Goal: Complete application form

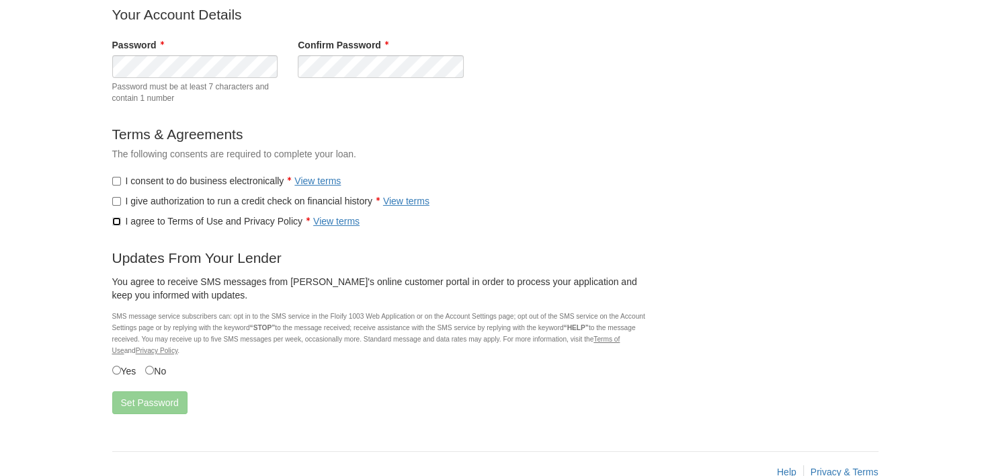
scroll to position [134, 0]
click at [144, 406] on button "Set Password" at bounding box center [149, 401] width 75 height 23
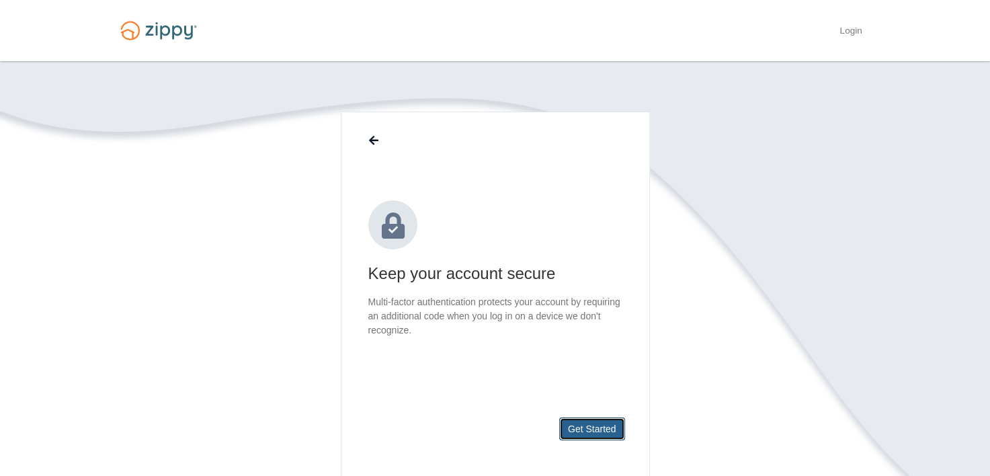
click at [585, 426] on button "Get Started" at bounding box center [592, 428] width 66 height 23
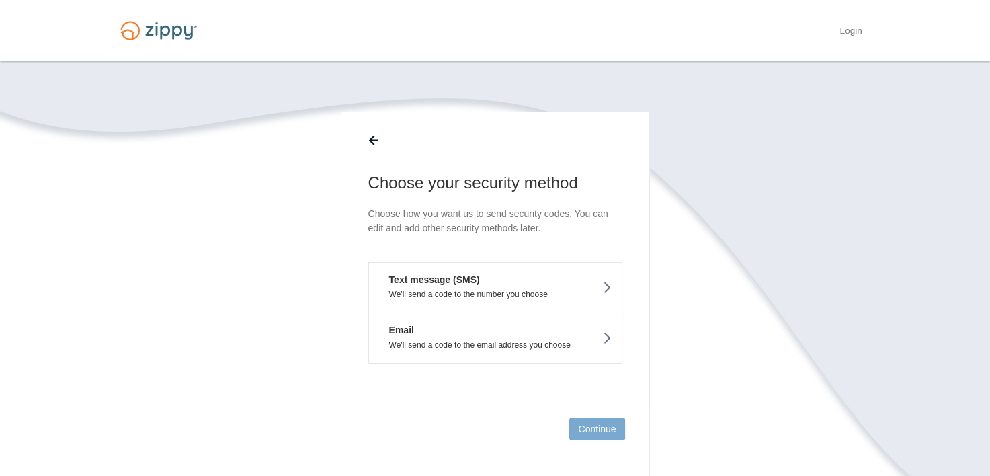
click at [458, 282] on em "Text message (SMS)" at bounding box center [429, 279] width 101 height 13
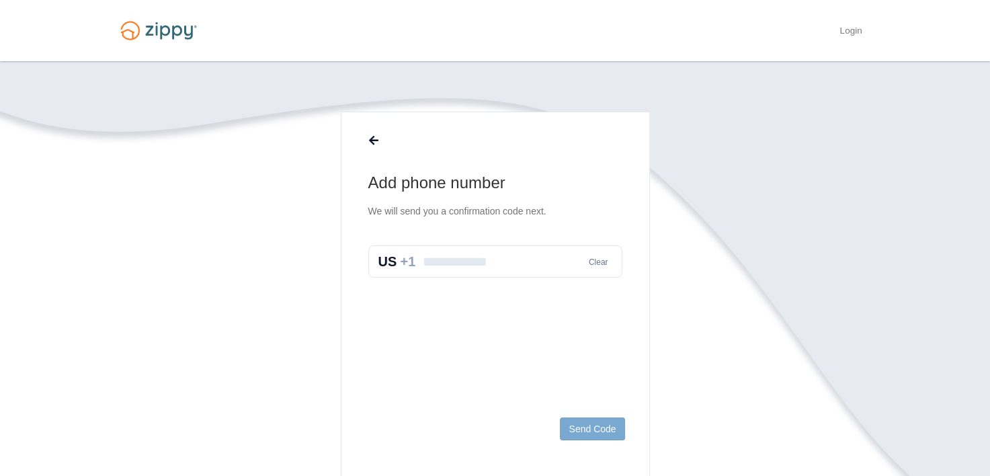
click at [455, 265] on input "text" at bounding box center [495, 261] width 254 height 32
type input "**********"
click at [595, 423] on button "Send Code" at bounding box center [592, 428] width 65 height 23
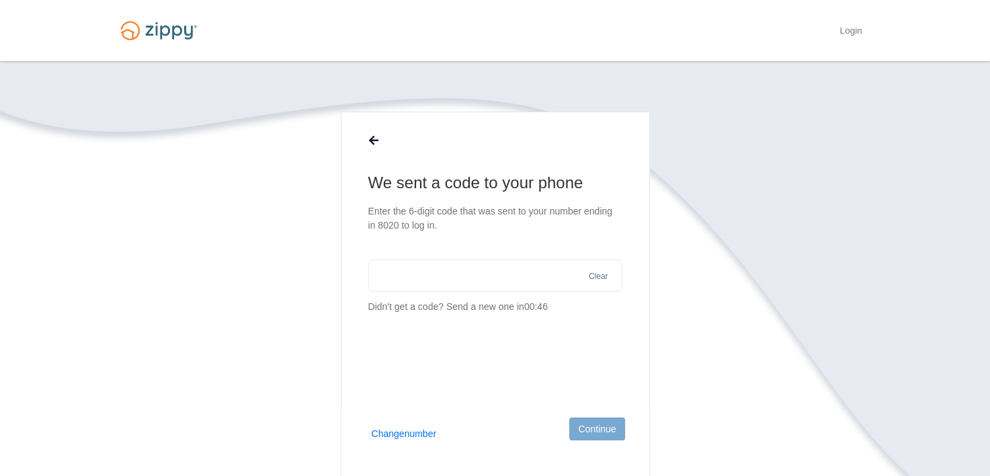
click at [452, 284] on input "text" at bounding box center [495, 275] width 254 height 32
type input "******"
click at [577, 425] on button "Continue" at bounding box center [596, 428] width 55 height 23
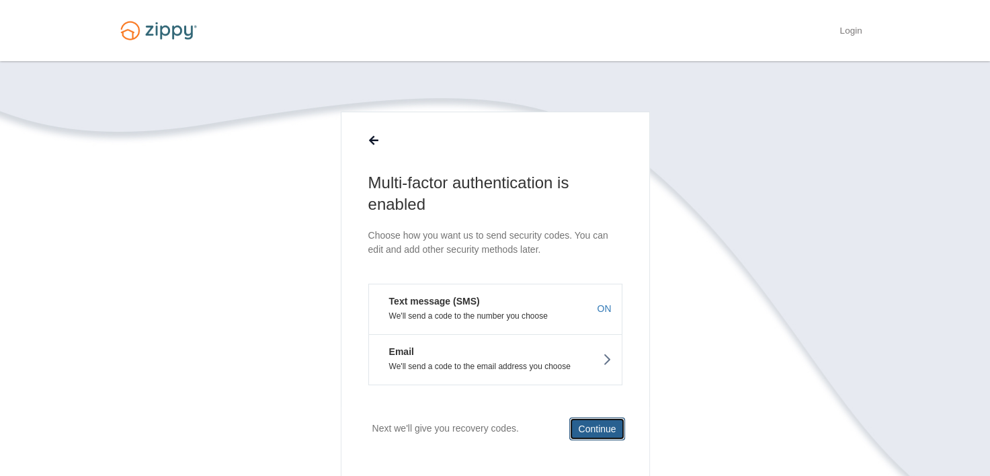
click at [602, 427] on button "Continue" at bounding box center [596, 428] width 55 height 23
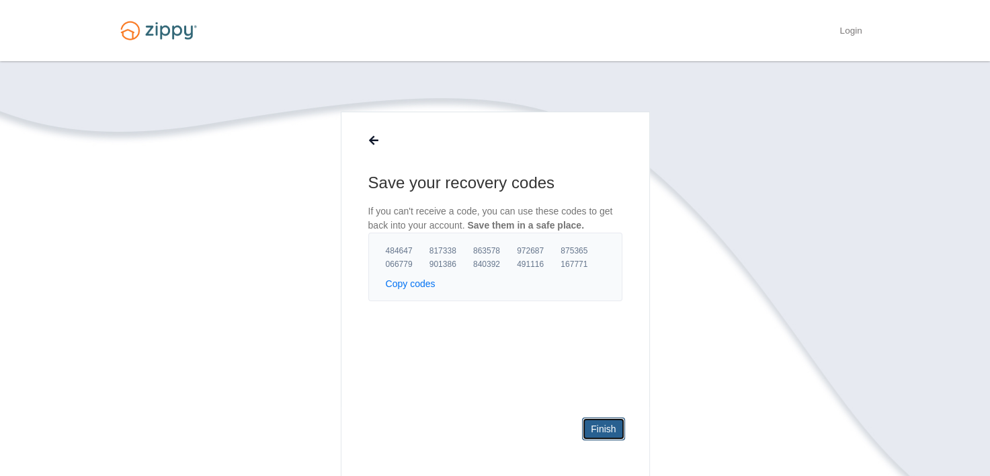
click at [613, 429] on link "Finish" at bounding box center [603, 428] width 42 height 23
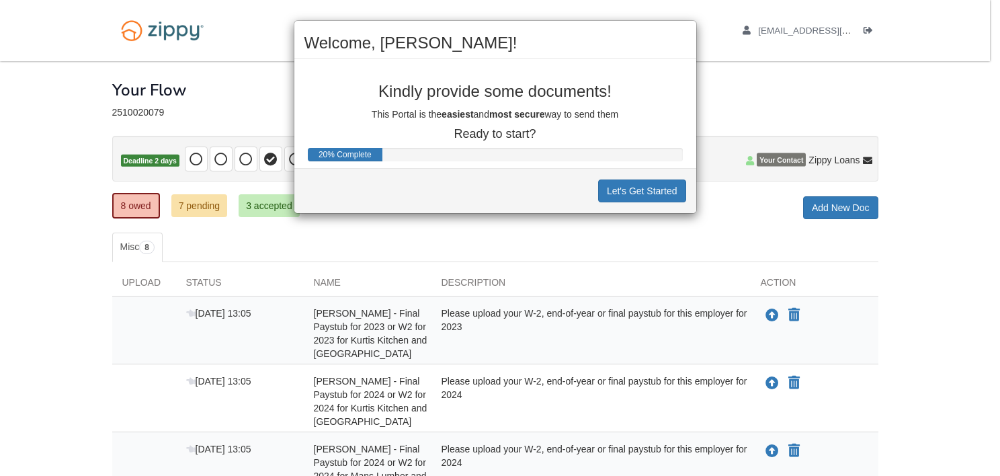
click at [38, 180] on div "Welcome, Amy! Kindly provide some documents! This Portal is the easiest and mos…" at bounding box center [500, 238] width 1000 height 476
click at [659, 194] on button "Let's Get Started" at bounding box center [642, 190] width 88 height 23
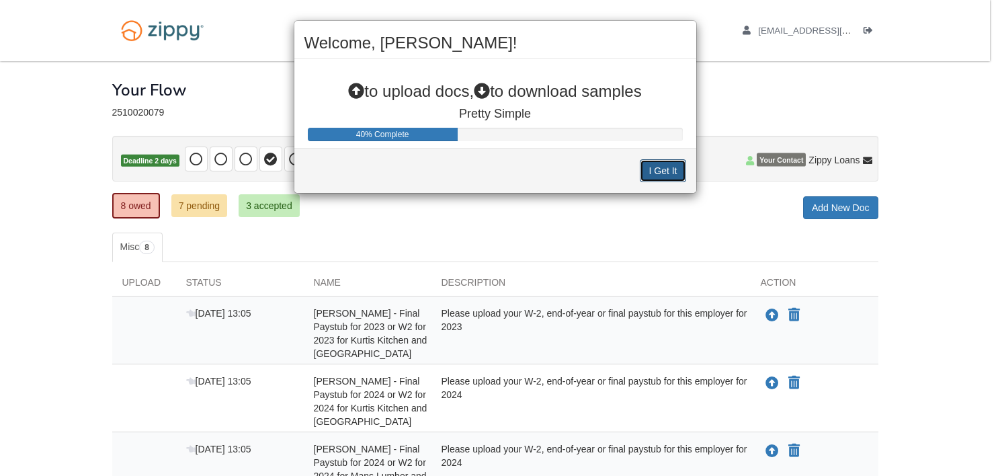
click at [659, 167] on button "I Get It" at bounding box center [663, 170] width 46 height 23
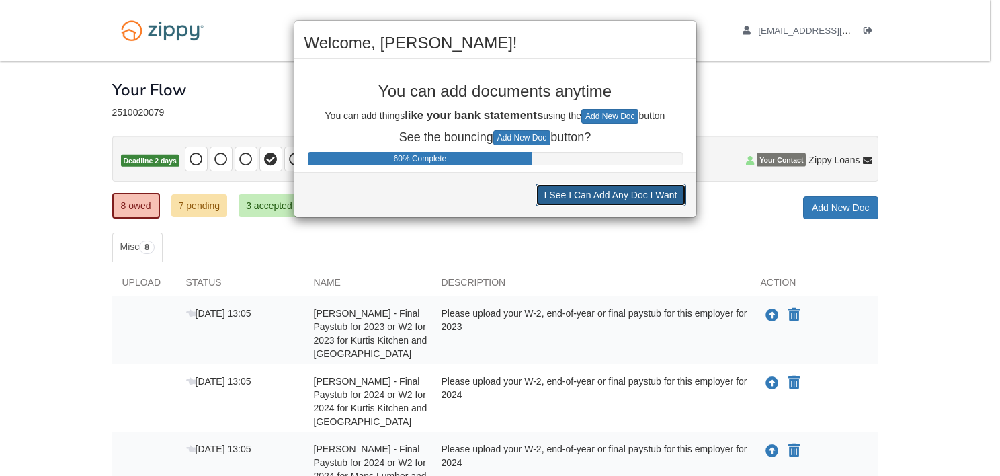
click at [603, 196] on button "I See I Can Add Any Doc I Want" at bounding box center [611, 194] width 151 height 23
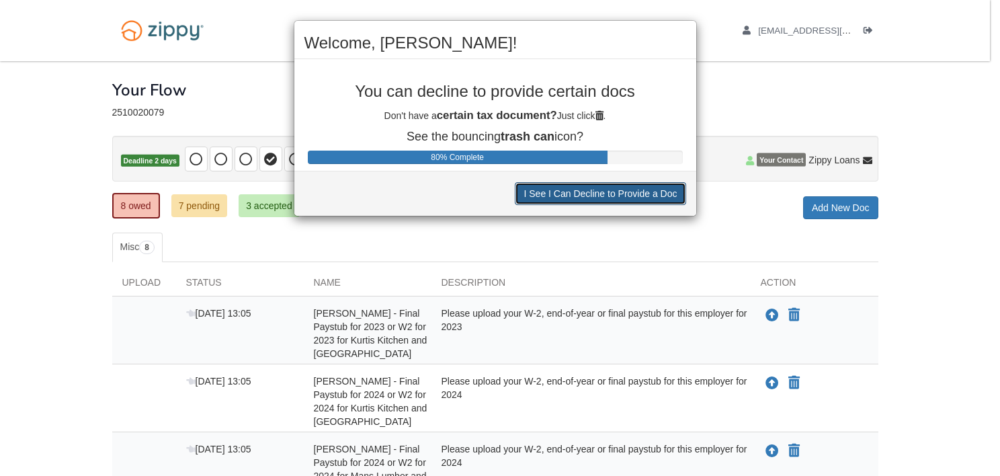
click at [570, 196] on button "I See I Can Decline to Provide a Doc" at bounding box center [600, 193] width 171 height 23
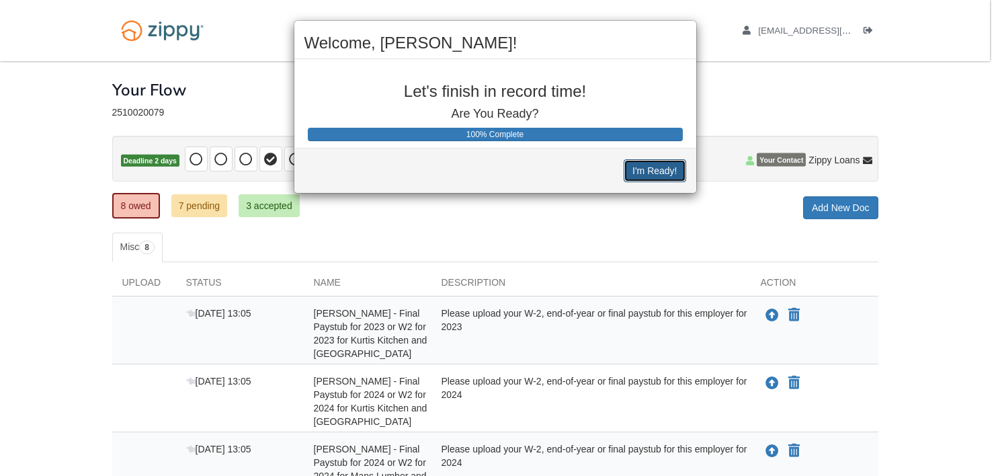
click at [642, 170] on button "I'm Ready!" at bounding box center [655, 170] width 62 height 23
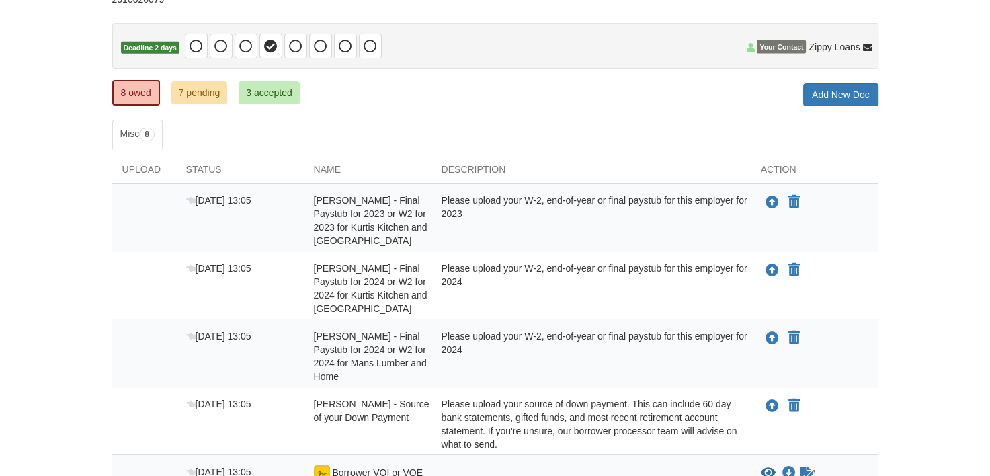
scroll to position [202, 0]
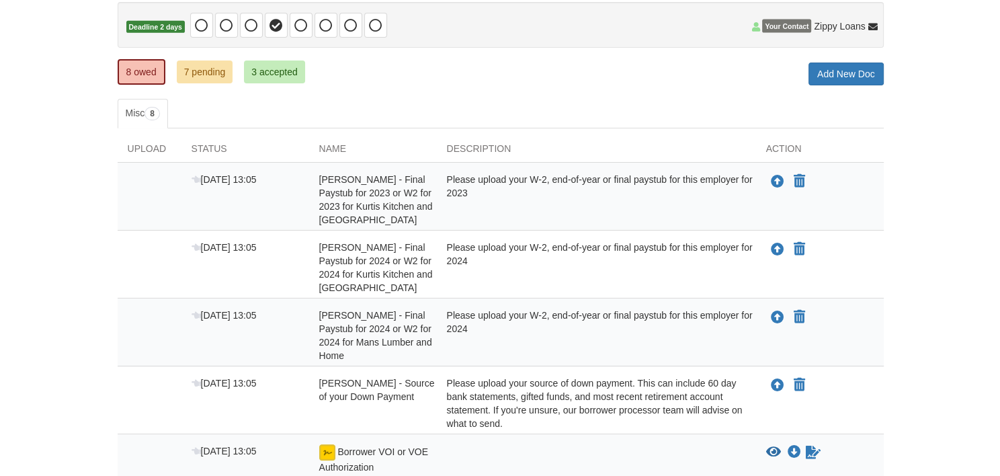
scroll to position [134, 0]
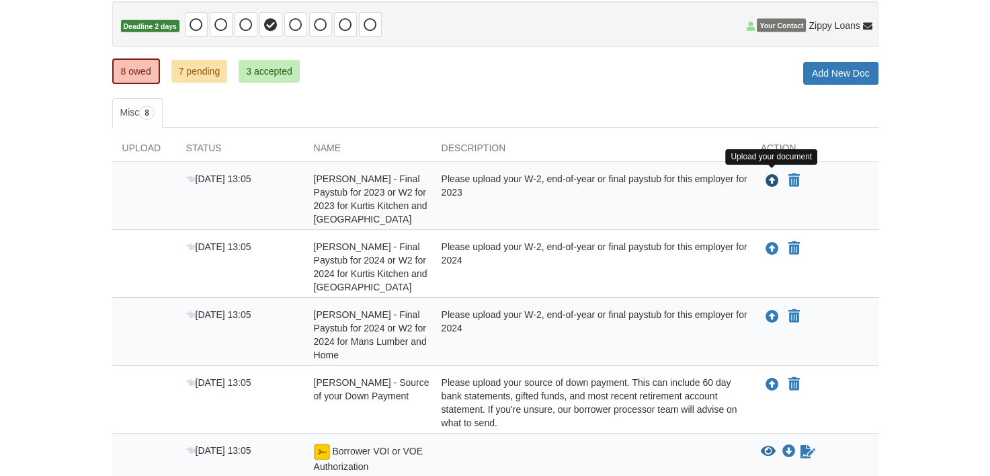
click at [773, 175] on icon "Upload Amy Parks - Final Paystub for 2023 or W2 for 2023 for Kurtis Kitchen and…" at bounding box center [771, 181] width 13 height 13
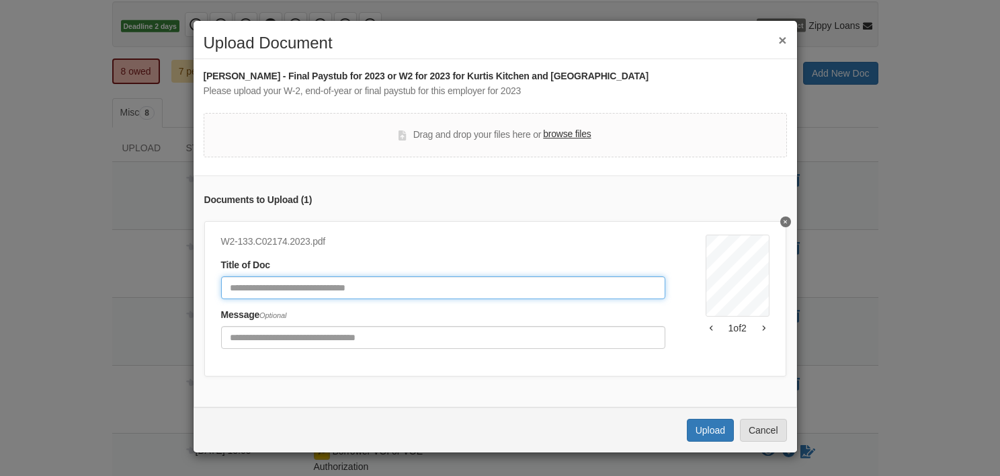
click at [329, 292] on input "Document Title" at bounding box center [443, 287] width 444 height 23
type input "**********"
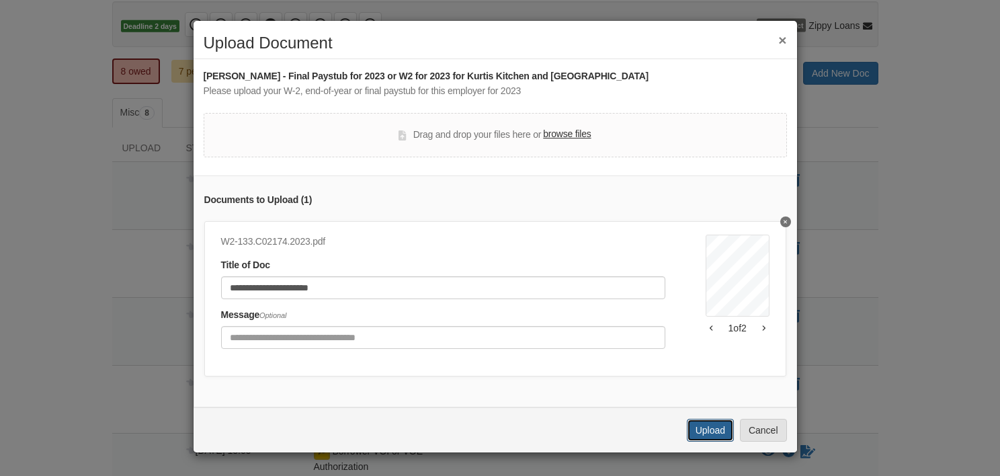
click at [718, 441] on button "Upload" at bounding box center [710, 430] width 47 height 23
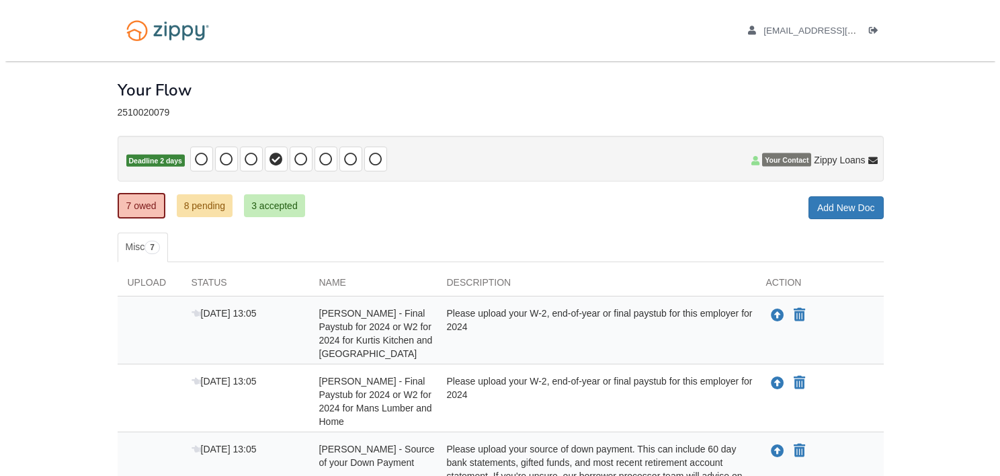
scroll to position [134, 0]
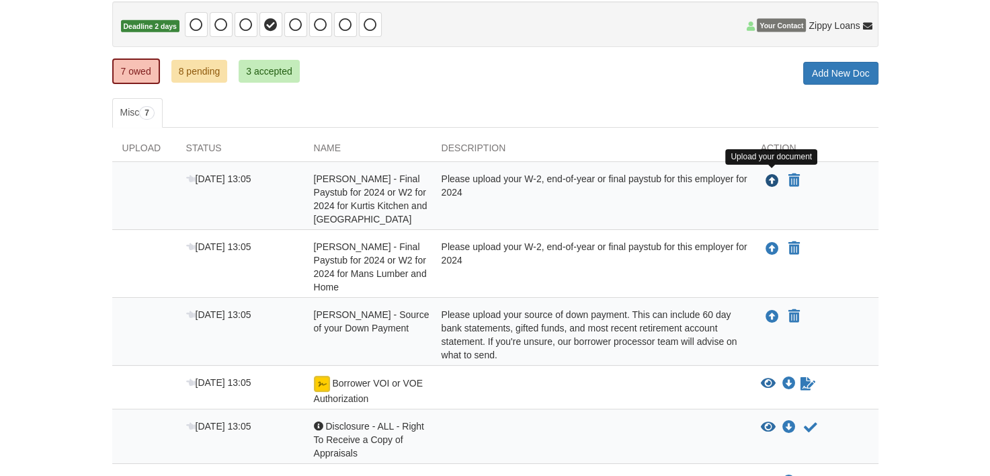
click at [771, 179] on icon "Upload Amy Parks - Final Paystub for 2024 or W2 for 2024 for Kurtis Kitchen and…" at bounding box center [771, 181] width 13 height 13
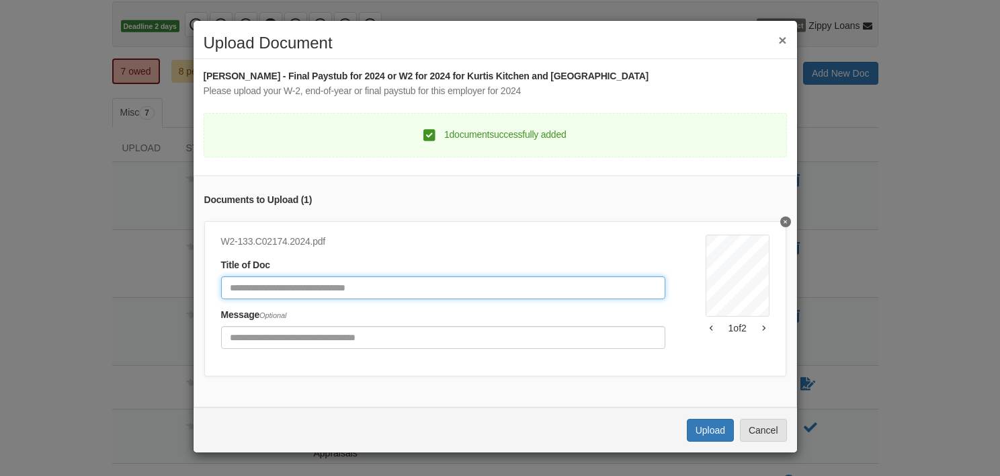
click at [277, 278] on input "Document Title" at bounding box center [443, 287] width 444 height 23
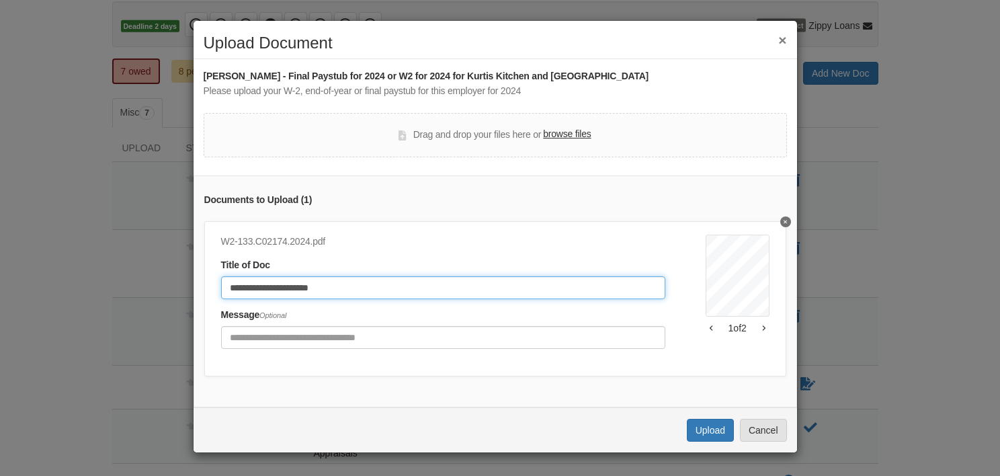
click at [304, 288] on input "**********" at bounding box center [443, 287] width 444 height 23
type input "**********"
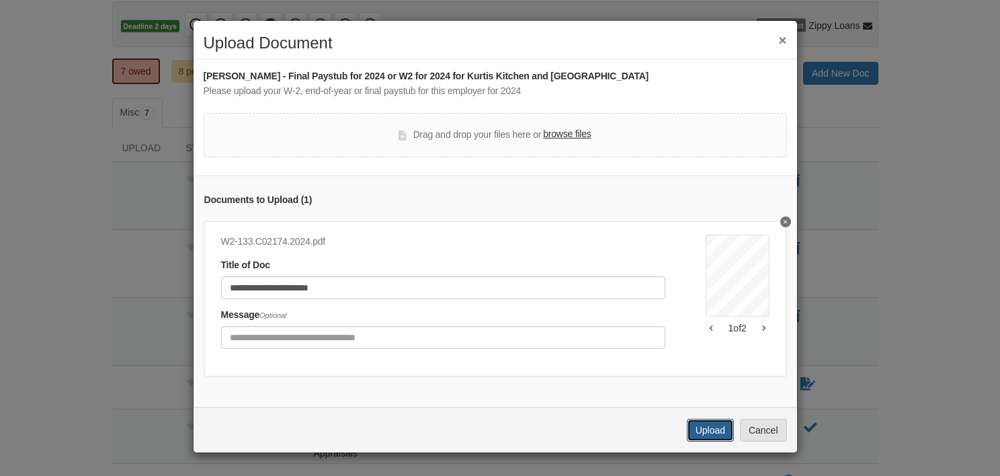
click at [693, 438] on button "Upload" at bounding box center [710, 430] width 47 height 23
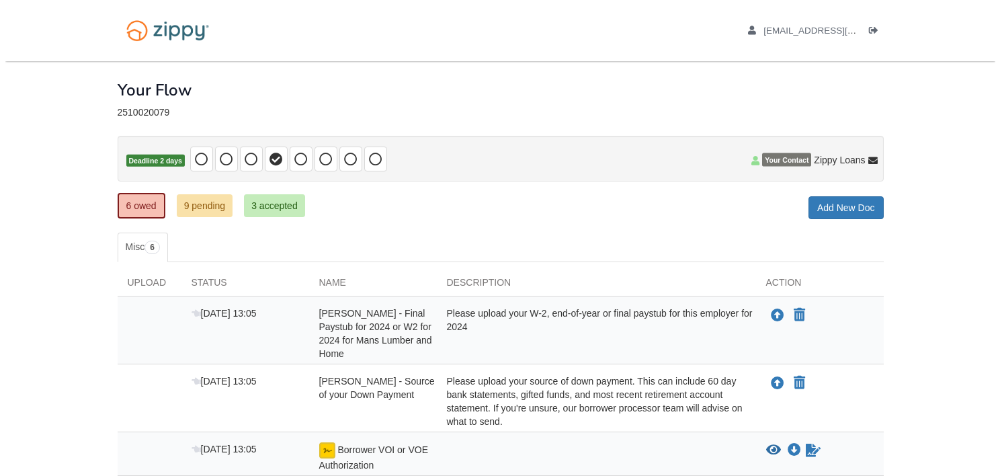
scroll to position [134, 0]
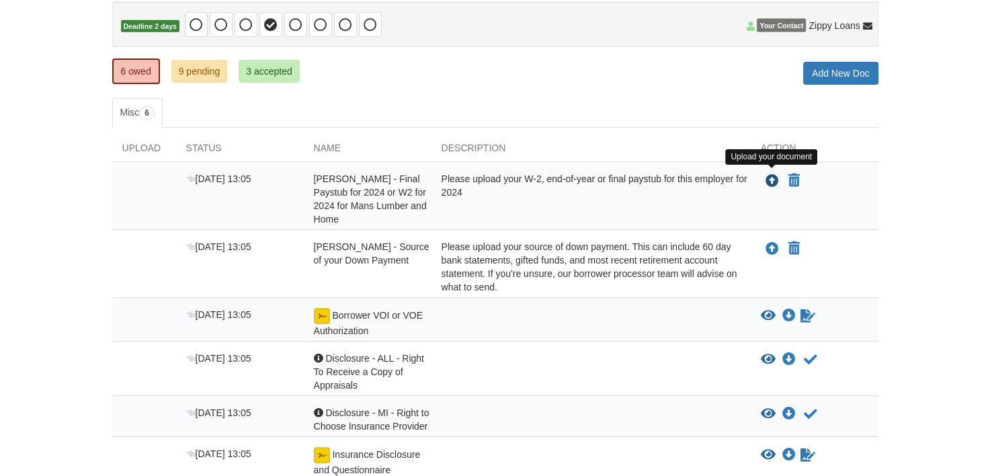
click at [768, 177] on icon "Upload Amy Parks - Final Paystub for 2024 or W2 for 2024 for Mans Lumber and Ho…" at bounding box center [771, 181] width 13 height 13
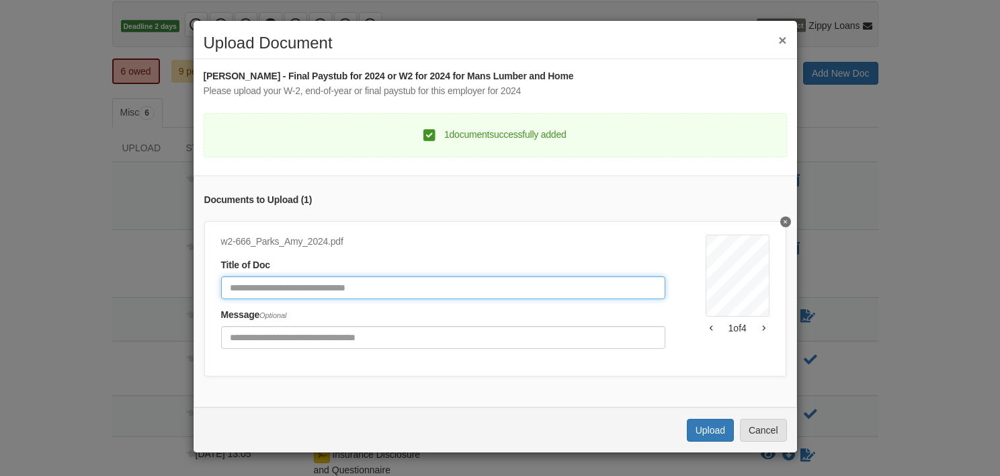
click at [271, 285] on input "Document Title" at bounding box center [443, 287] width 444 height 23
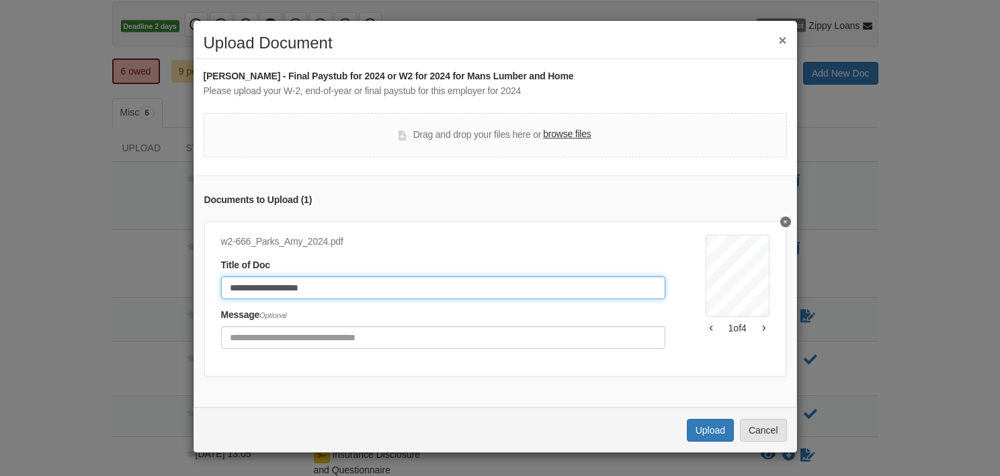
type input "**********"
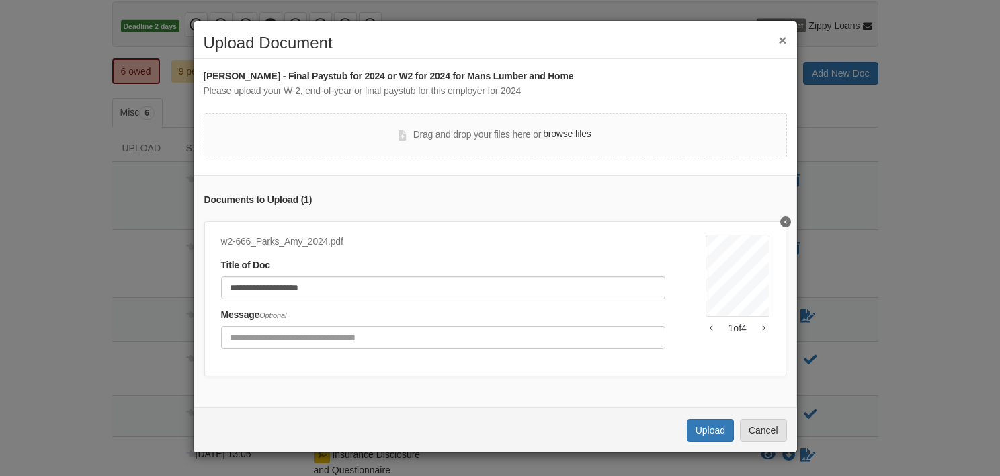
click at [758, 324] on button "button" at bounding box center [763, 328] width 11 height 8
click at [710, 325] on icon "button" at bounding box center [711, 328] width 3 height 7
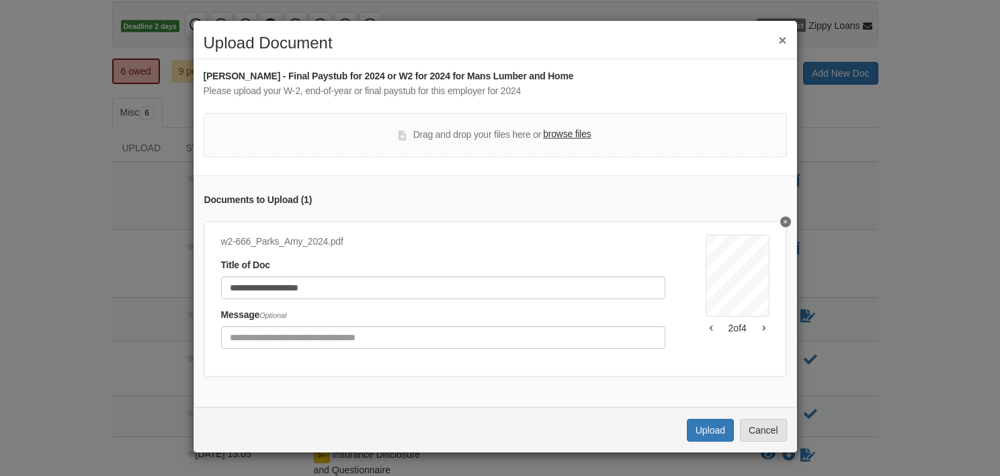
click at [710, 325] on icon "button" at bounding box center [711, 328] width 3 height 7
click at [710, 437] on button "Upload" at bounding box center [710, 430] width 47 height 23
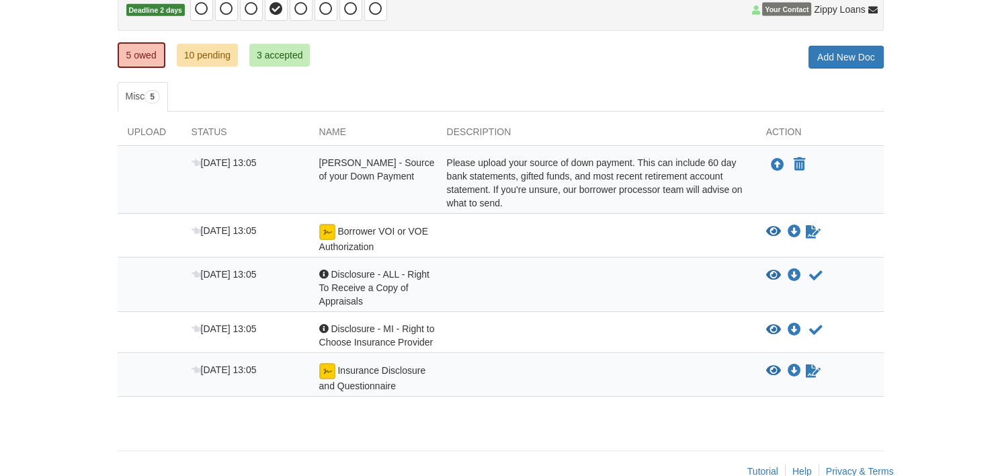
scroll to position [177, 0]
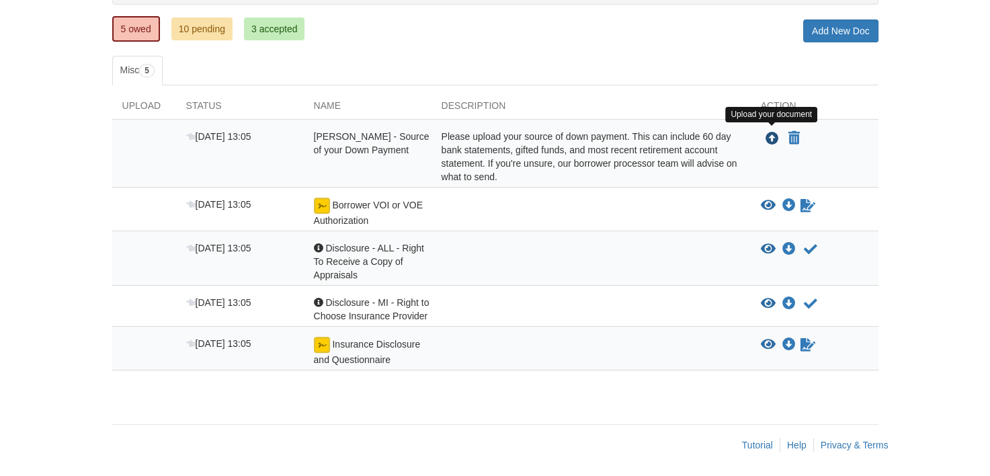
click at [769, 135] on icon "Upload Amy Parks - Source of your Down Payment" at bounding box center [771, 138] width 13 height 13
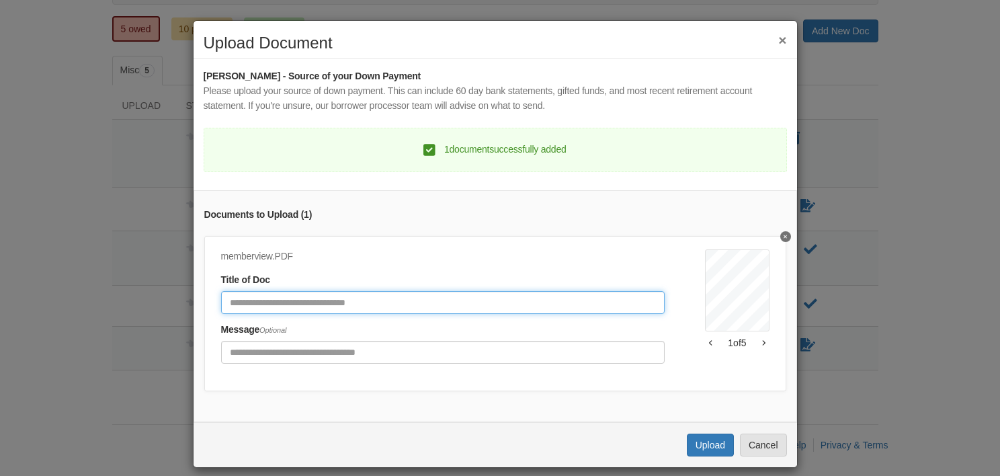
click at [237, 309] on input "Document Title" at bounding box center [443, 302] width 444 height 23
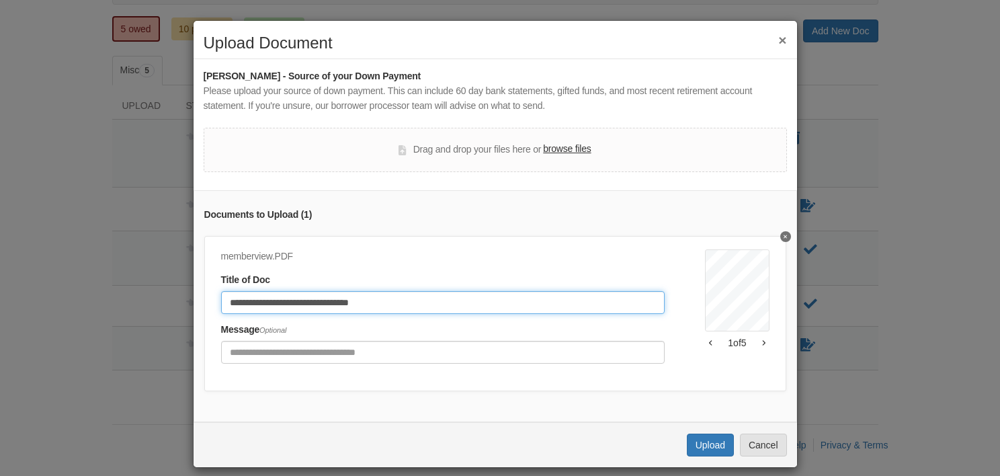
click at [336, 301] on input "**********" at bounding box center [443, 302] width 444 height 23
type input "**********"
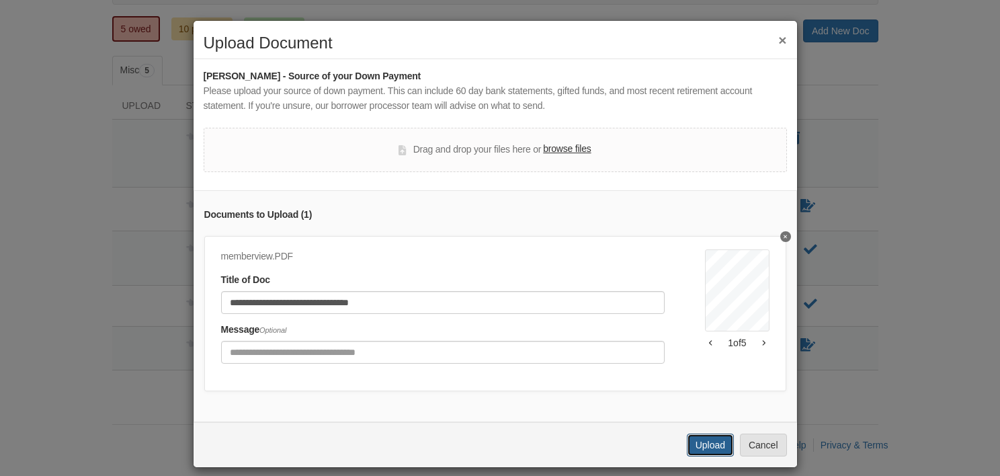
click at [712, 453] on button "Upload" at bounding box center [710, 444] width 47 height 23
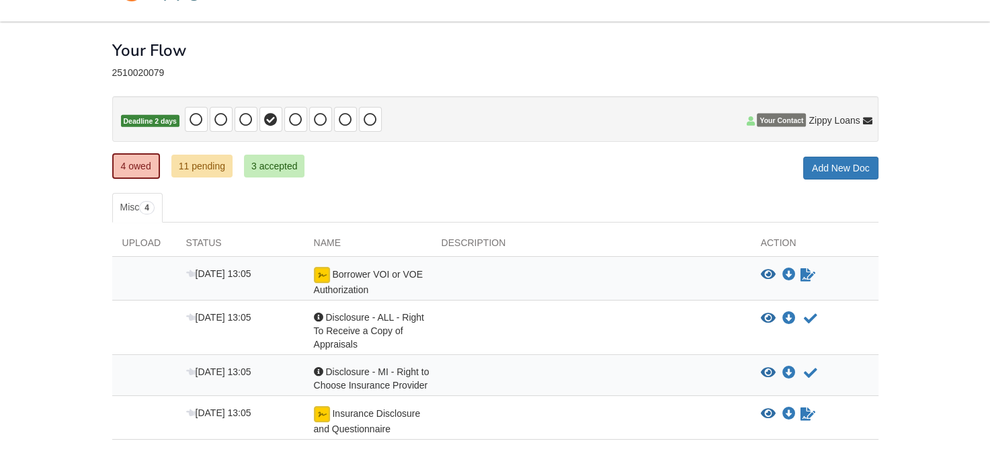
scroll to position [109, 0]
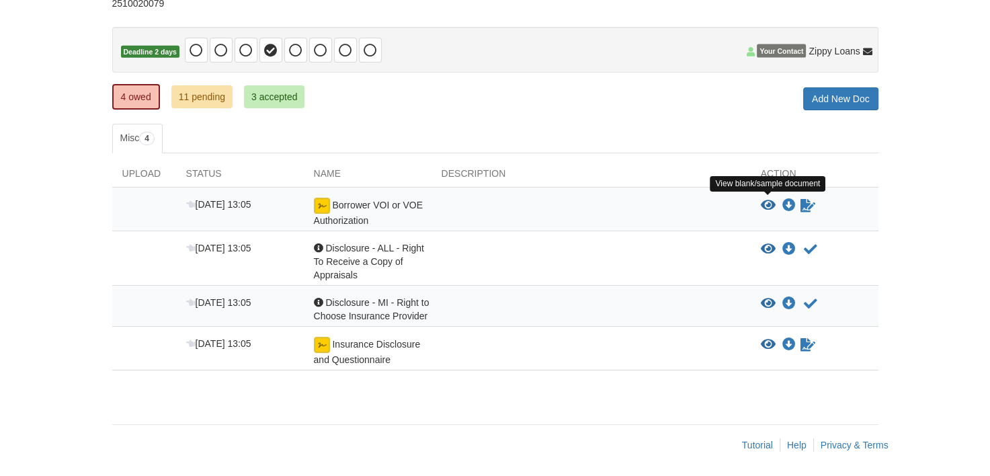
click at [766, 201] on icon "View Borrower VOI or VOE Authorization" at bounding box center [768, 205] width 15 height 13
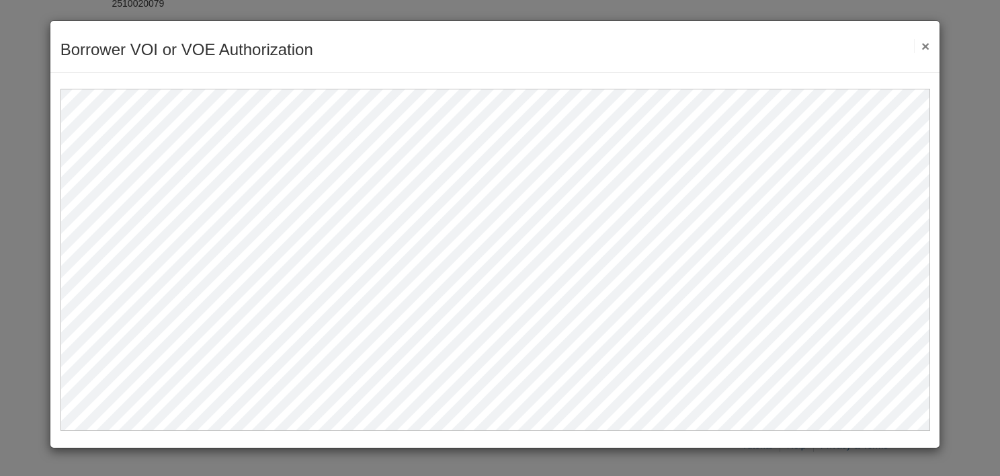
click at [924, 48] on button "×" at bounding box center [921, 46] width 15 height 14
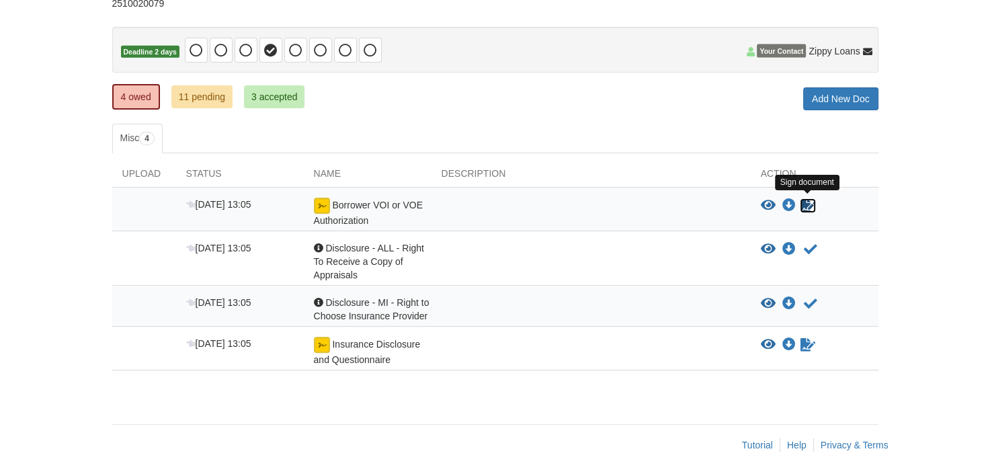
click at [804, 202] on icon "Sign Form" at bounding box center [807, 205] width 15 height 13
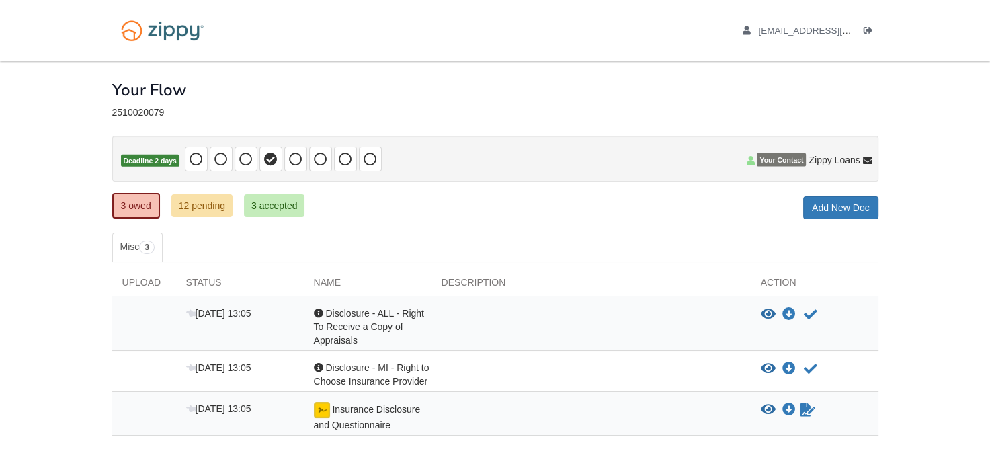
scroll to position [65, 0]
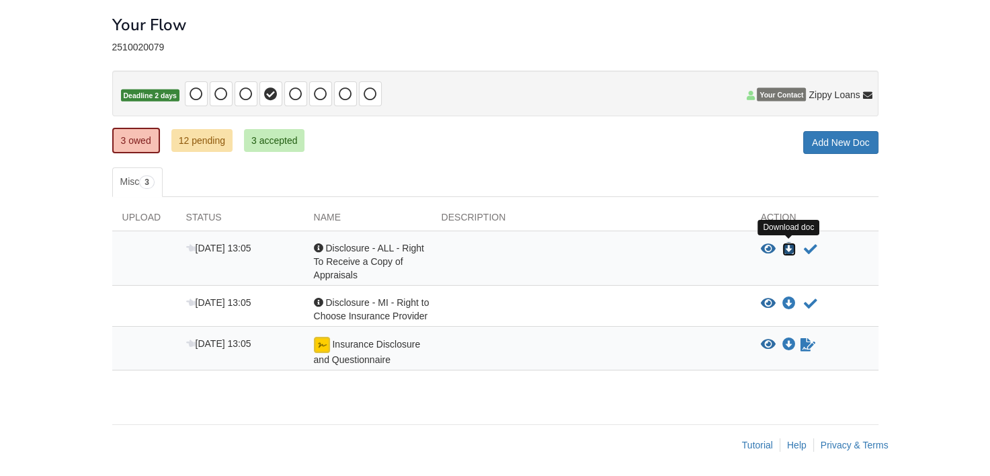
click at [790, 247] on icon "Download Disclosure - ALL - Right To Receive a Copy of Appraisals" at bounding box center [788, 249] width 13 height 13
click at [792, 297] on icon "Download Disclosure - MI - Right to Choose Insurance Provider" at bounding box center [788, 303] width 13 height 13
click at [517, 413] on div "× × × Pending Add Document Notice document will be included in the email sent t…" at bounding box center [495, 230] width 786 height 469
click at [767, 249] on icon "View Disclosure - ALL - Right To Receive a Copy of Appraisals" at bounding box center [768, 249] width 15 height 13
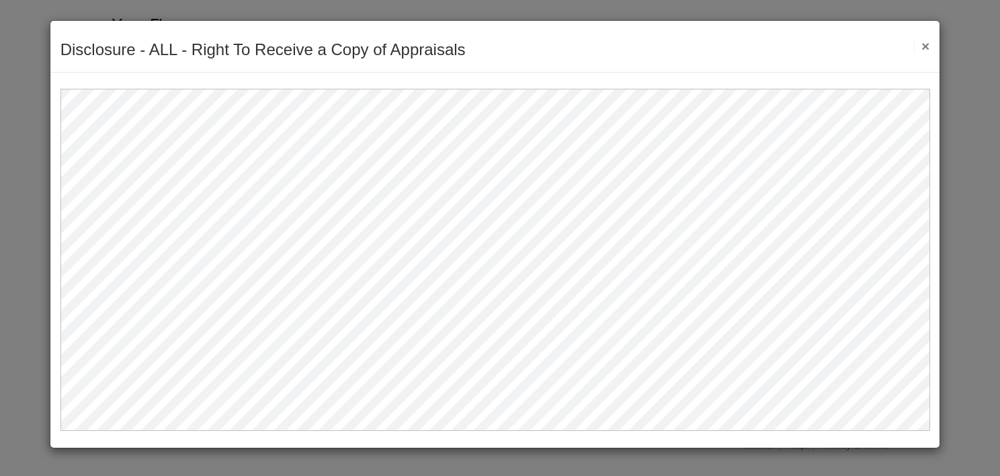
drag, startPoint x: 924, startPoint y: 47, endPoint x: 868, endPoint y: 67, distance: 59.1
click at [922, 47] on button "×" at bounding box center [921, 46] width 15 height 14
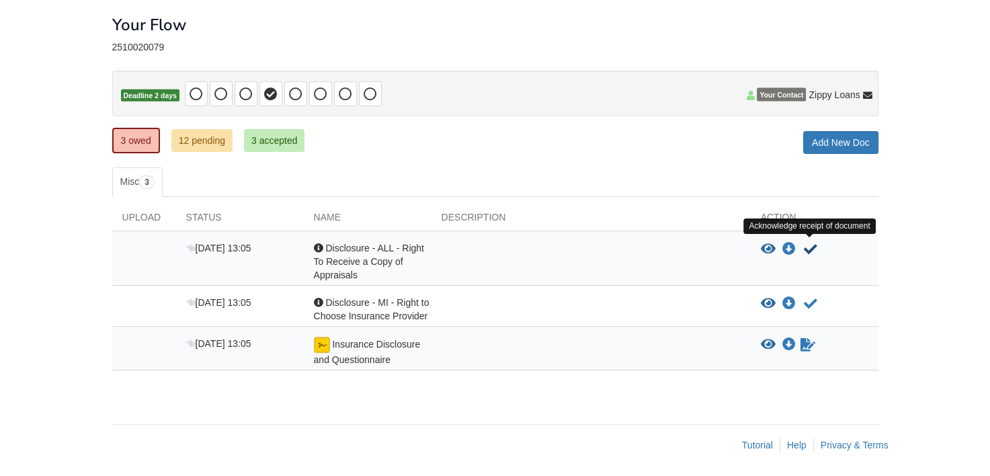
click at [808, 247] on icon "Acknowledge receipt of document" at bounding box center [810, 249] width 13 height 13
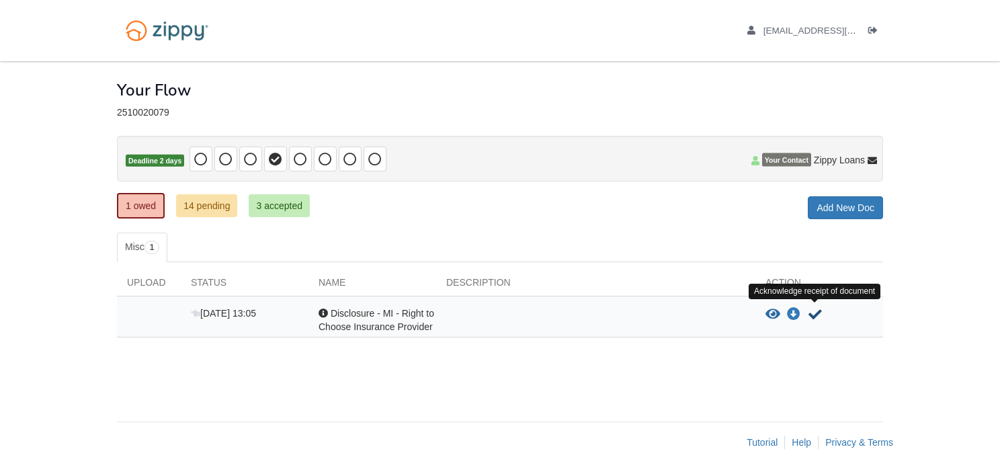
click at [814, 308] on icon "Acknowledge receipt of document" at bounding box center [814, 314] width 13 height 13
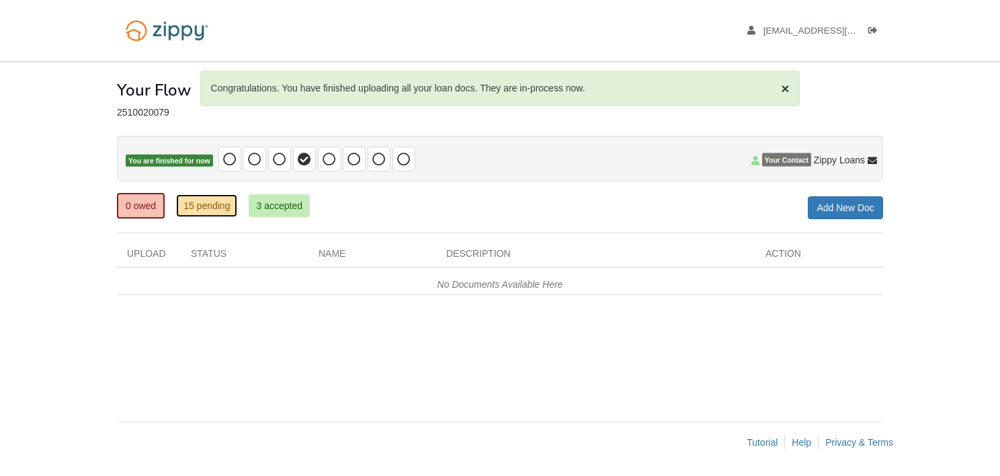
click at [205, 206] on link "15 pending" at bounding box center [206, 205] width 61 height 23
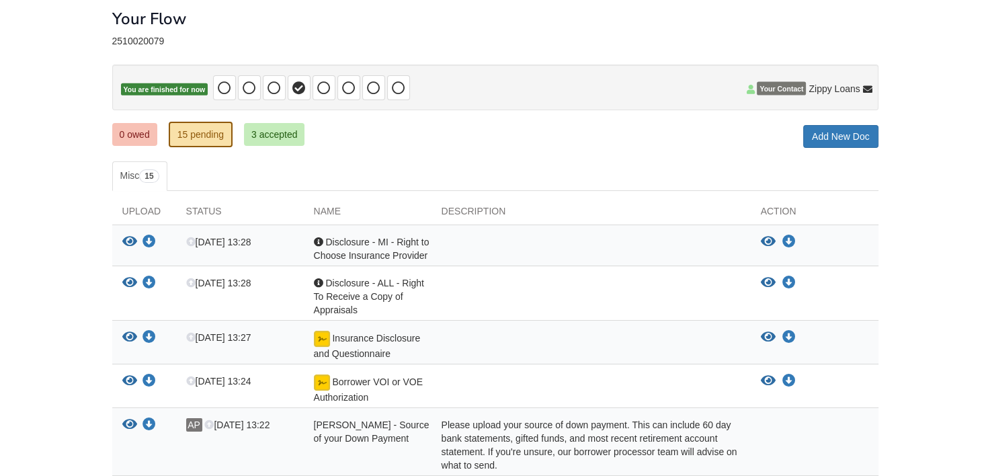
scroll to position [134, 0]
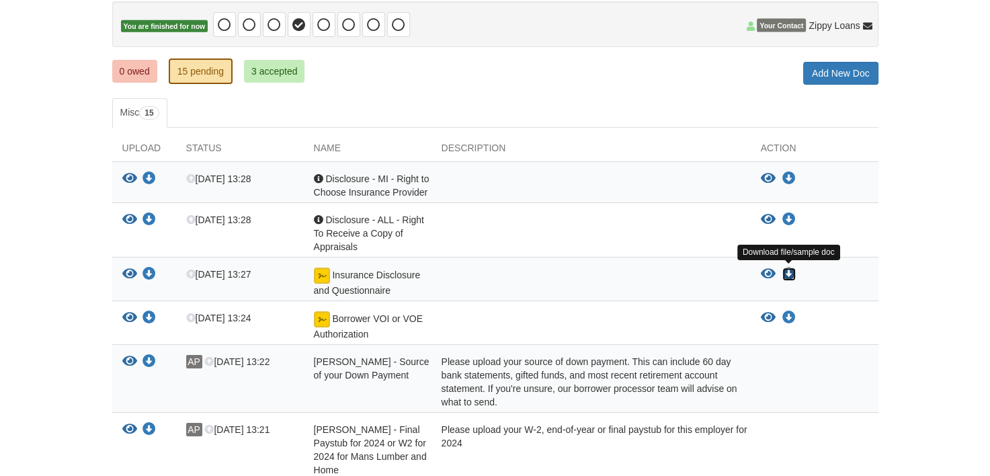
click at [789, 269] on icon "Download Insurance Disclosure and Questionnaire" at bounding box center [788, 273] width 13 height 13
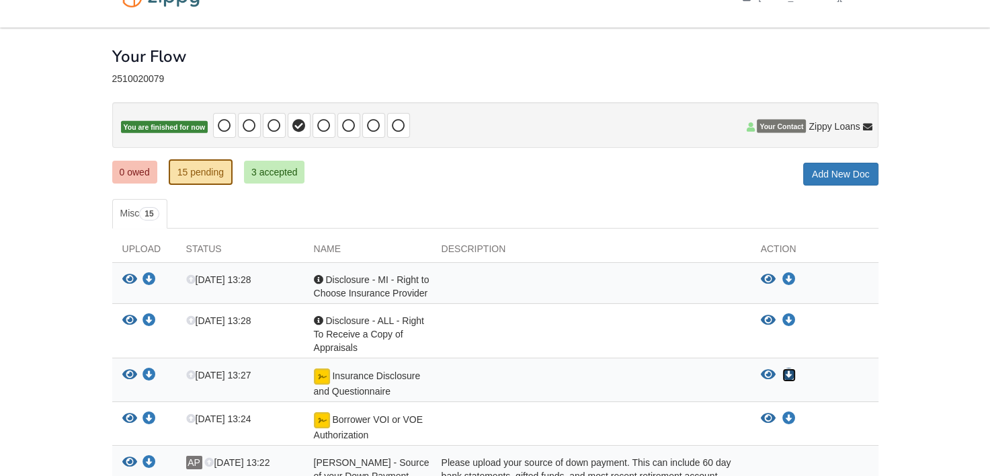
scroll to position [0, 0]
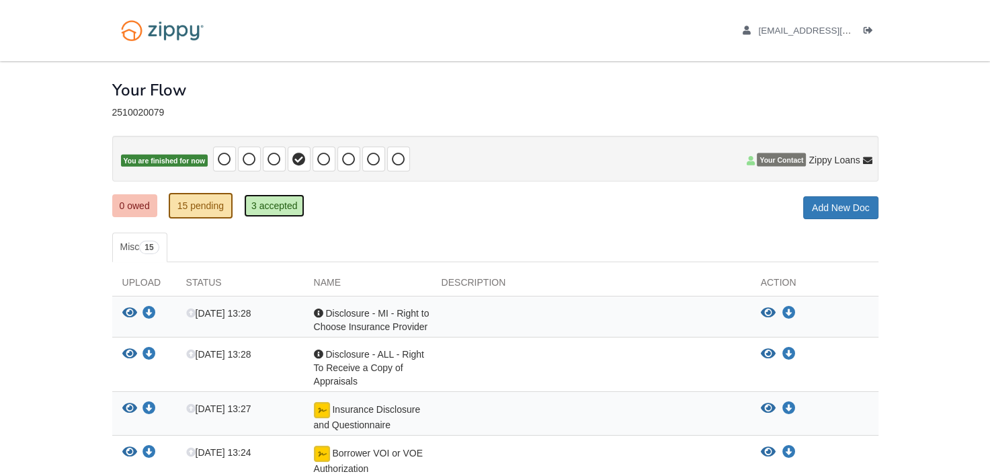
click at [271, 207] on link "3 accepted" at bounding box center [274, 205] width 61 height 23
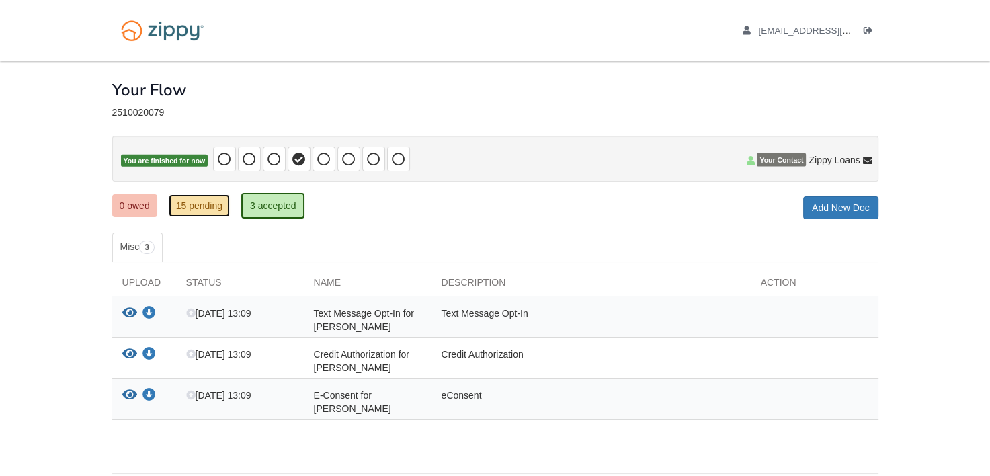
click at [194, 209] on link "15 pending" at bounding box center [199, 205] width 61 height 23
